Goal: Find specific page/section: Find specific page/section

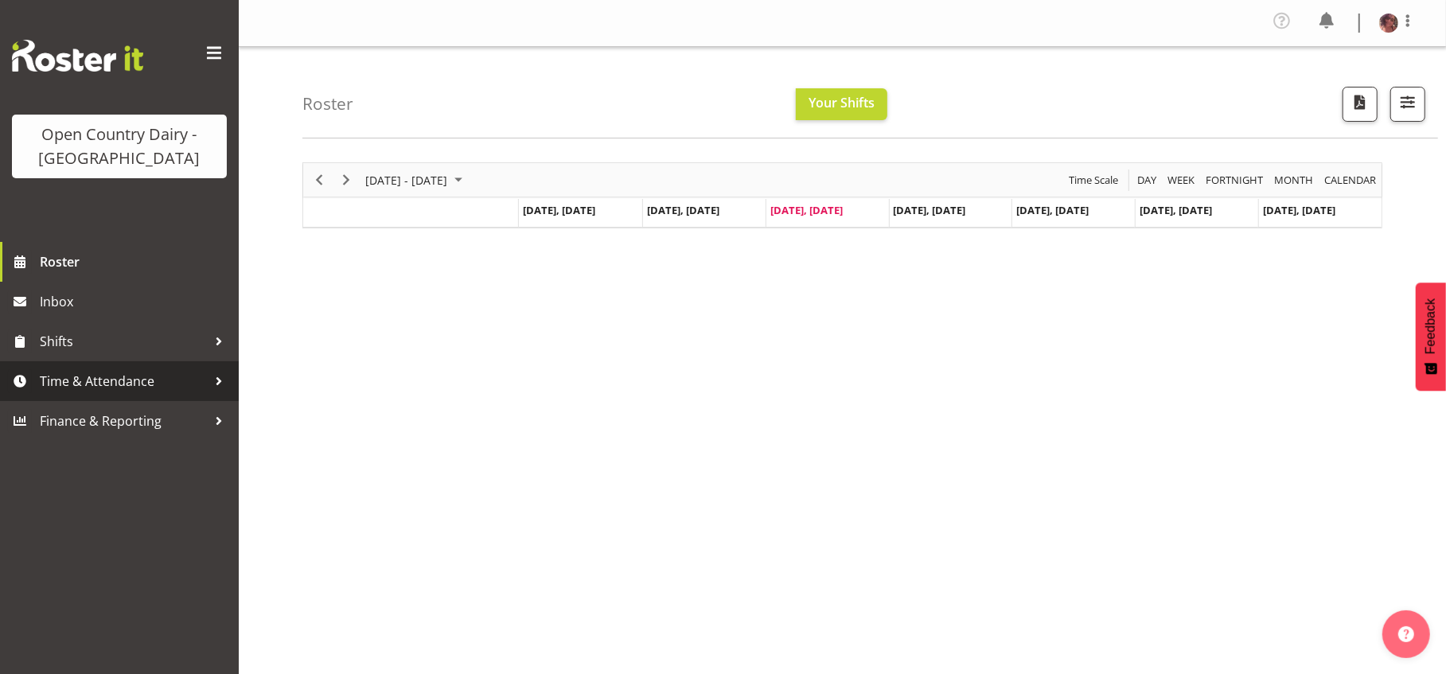
click at [125, 380] on span "Time & Attendance" at bounding box center [123, 381] width 167 height 24
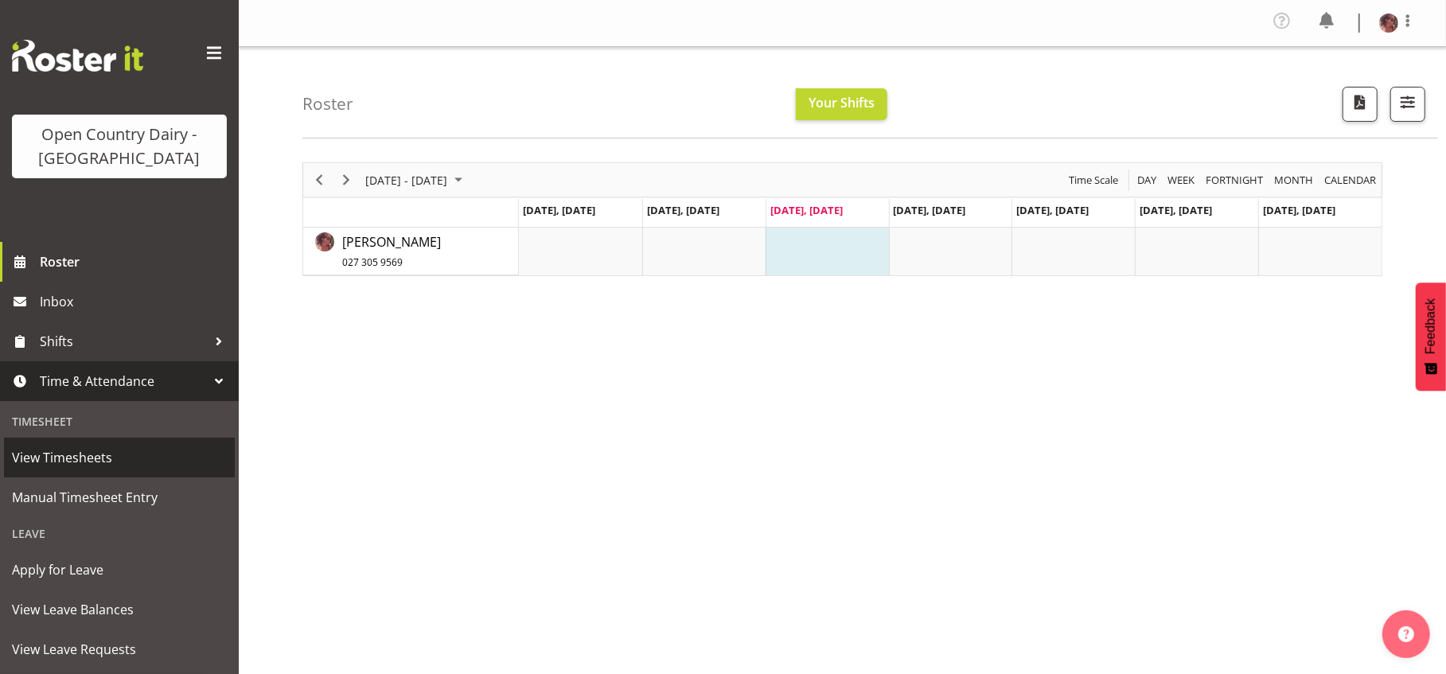
click at [107, 458] on span "View Timesheets" at bounding box center [119, 458] width 215 height 24
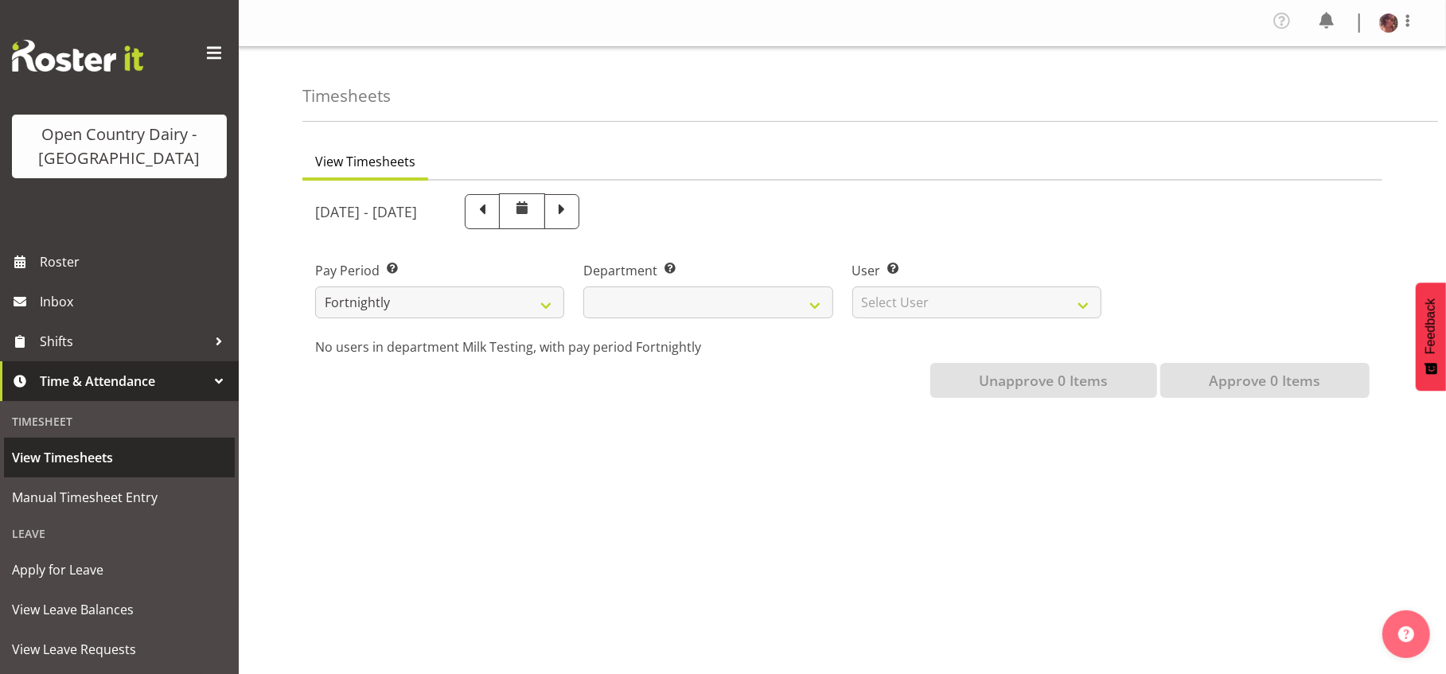
select select
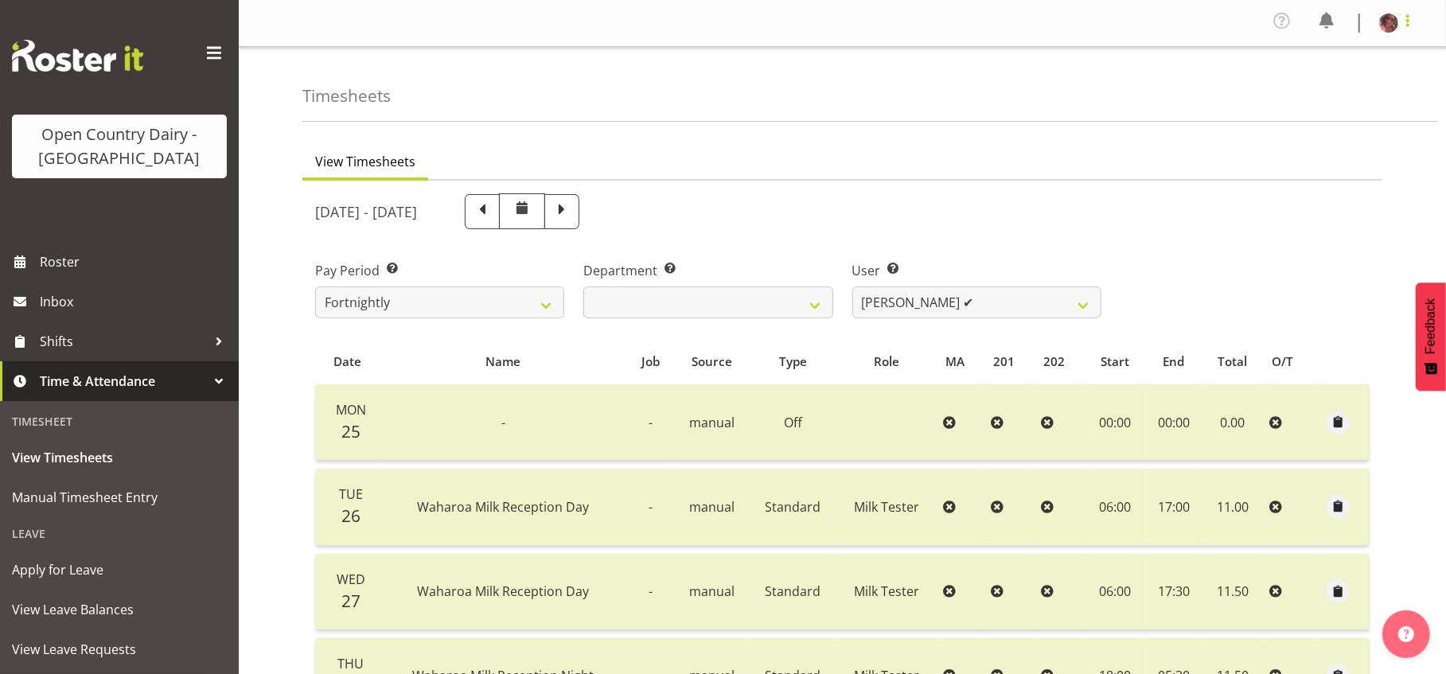
click at [1408, 19] on span at bounding box center [1407, 20] width 19 height 19
click at [1340, 86] on link "Log Out" at bounding box center [1340, 87] width 153 height 29
